Goal: Find specific page/section: Find specific page/section

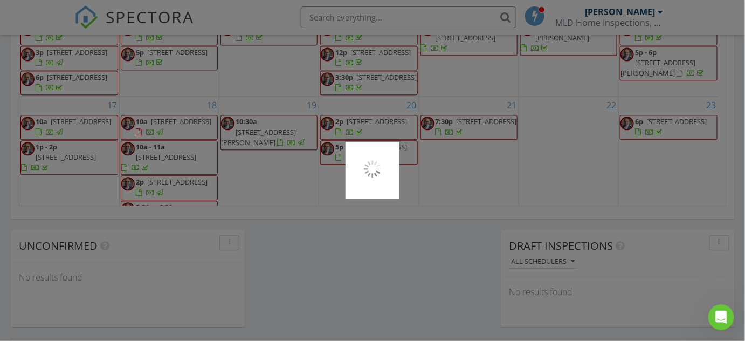
scroll to position [997, 761]
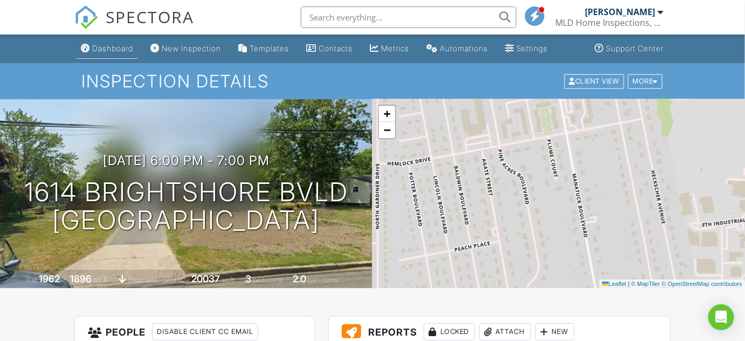
click at [123, 53] on link "Dashboard" at bounding box center [107, 49] width 61 height 20
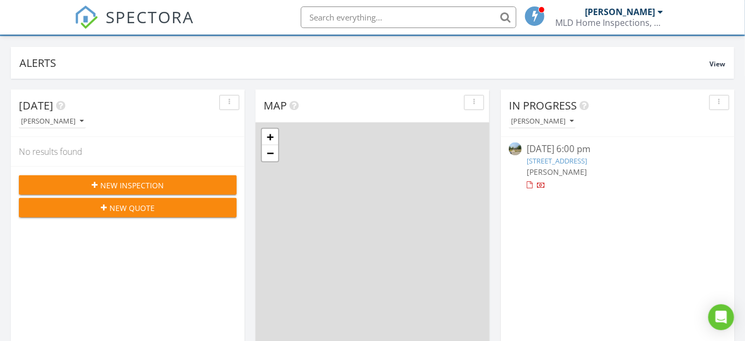
scroll to position [62, 0]
click at [573, 157] on link "1614 Brightshore Bvld , Bay Shore, NY 11706" at bounding box center [557, 160] width 60 height 10
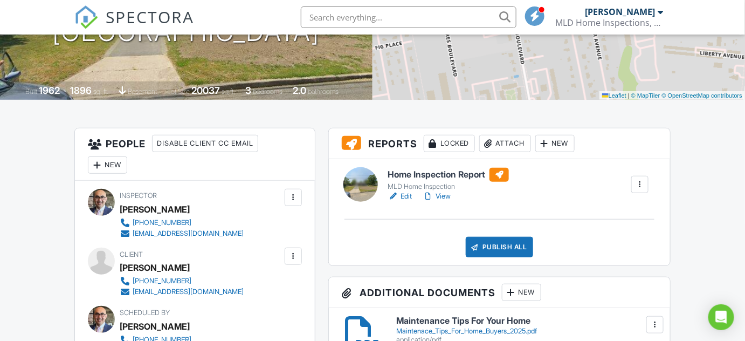
scroll to position [162, 0]
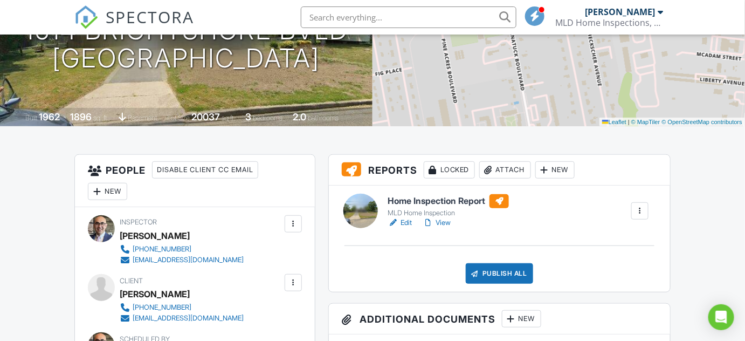
click at [408, 221] on link "Edit" at bounding box center [400, 222] width 24 height 11
